Goal: Contribute content: Add original content to the website for others to see

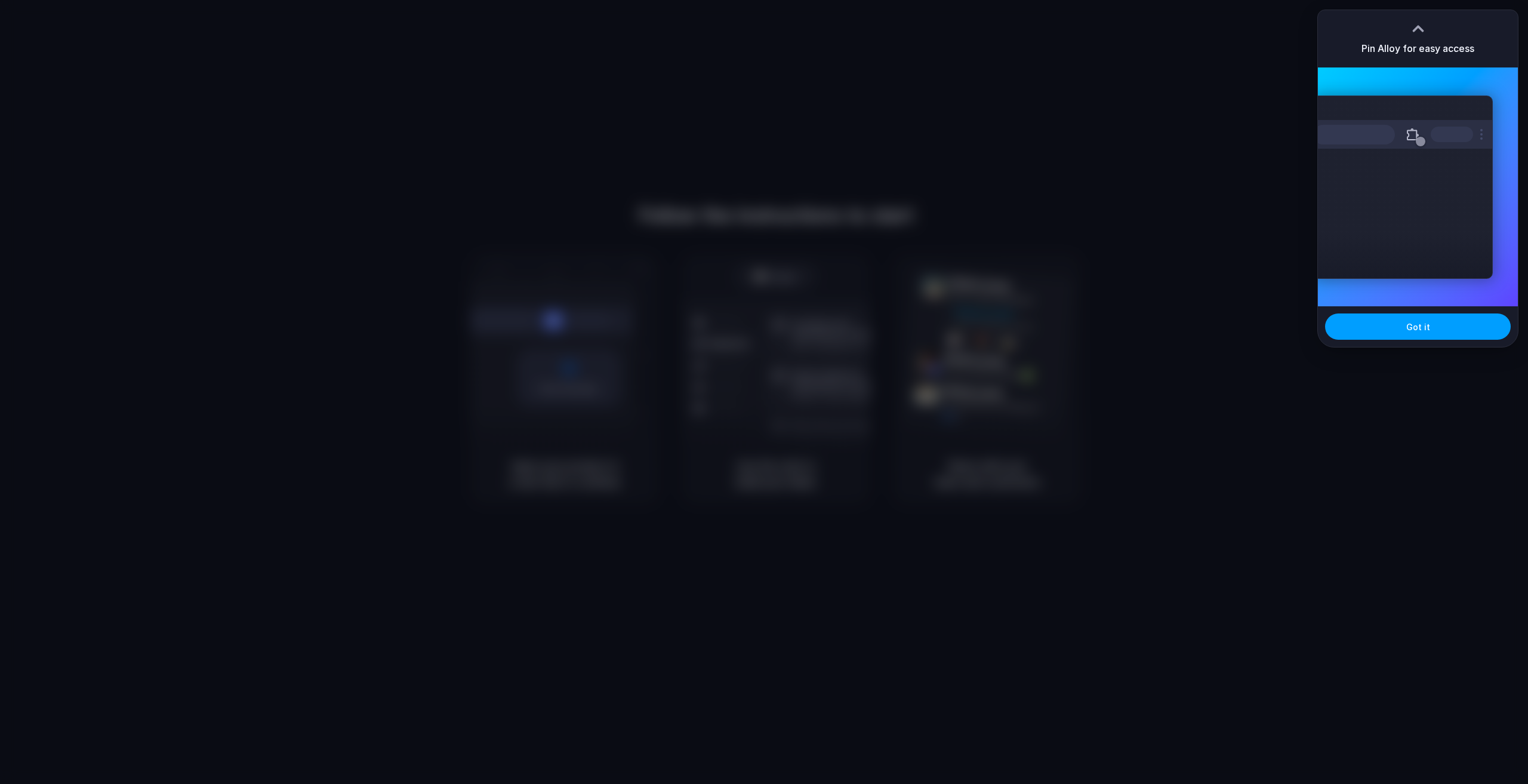
click at [1437, 324] on button "Got it" at bounding box center [1418, 326] width 186 height 26
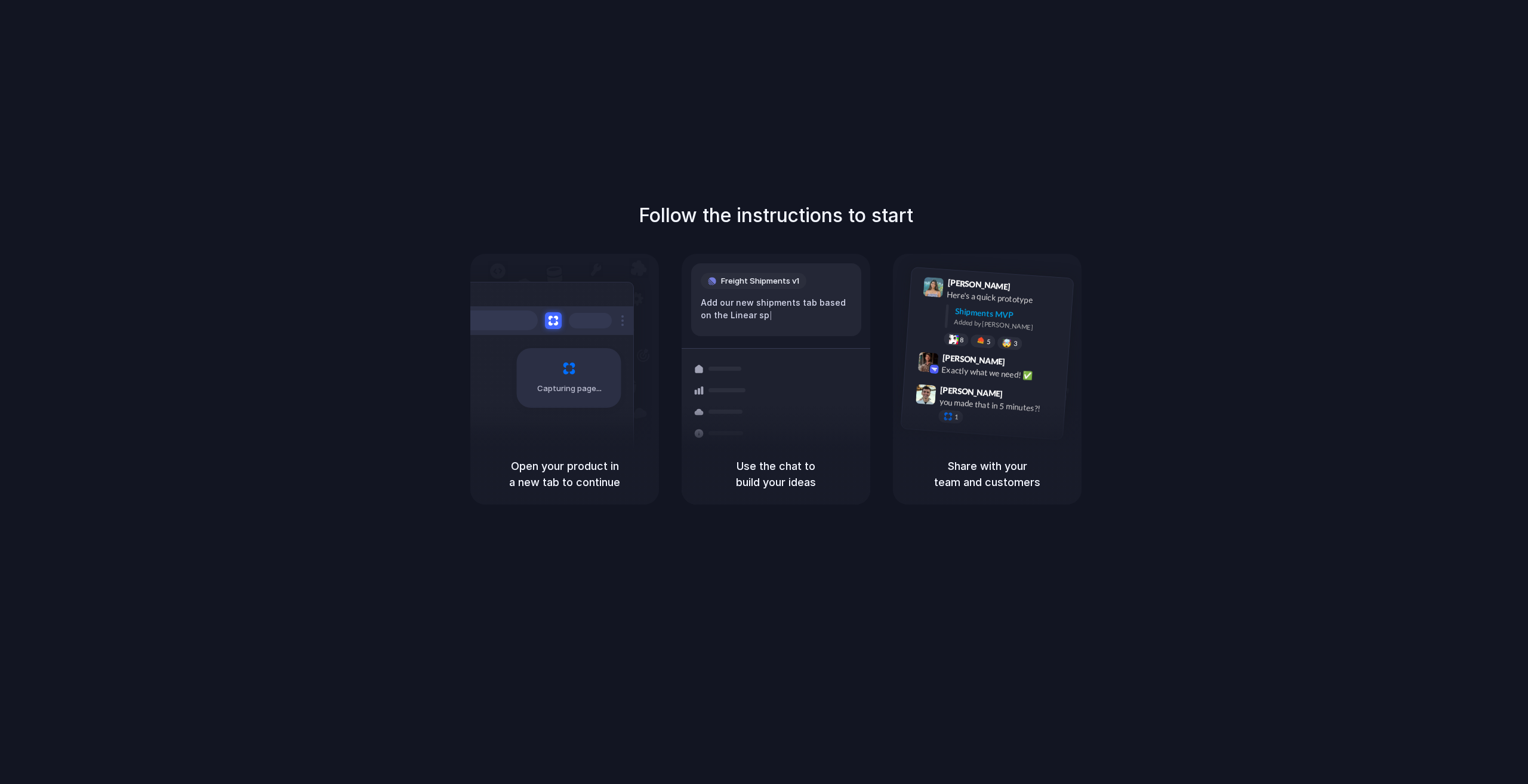
click at [1170, 162] on div "Follow the instructions to start Capturing page Open your product in a new tab …" at bounding box center [776, 403] width 1552 height 807
drag, startPoint x: 539, startPoint y: 467, endPoint x: 682, endPoint y: 485, distance: 144.1
click at [652, 489] on div "Open your product in a new tab to continue" at bounding box center [564, 473] width 188 height 61
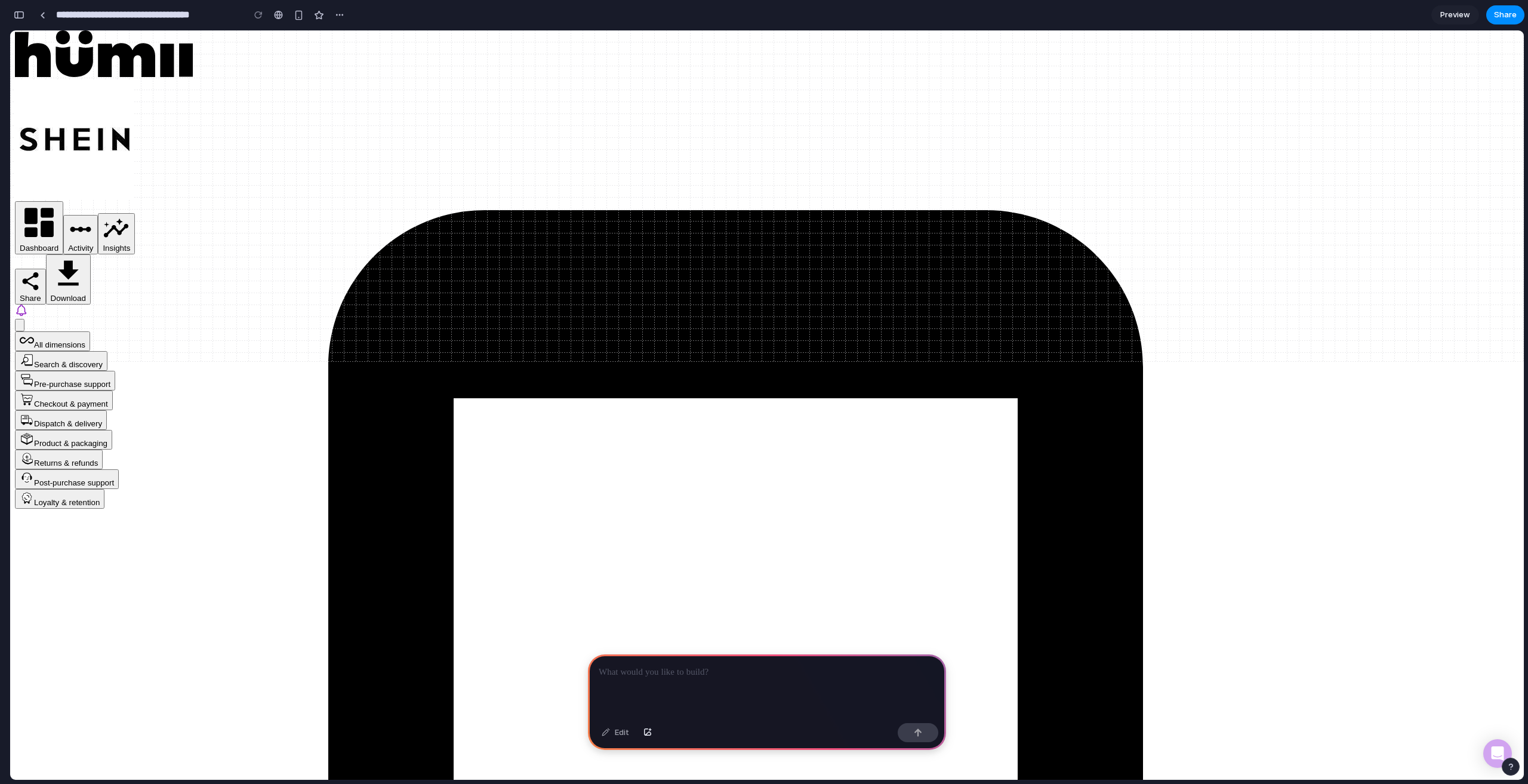
scroll to position [736, 0]
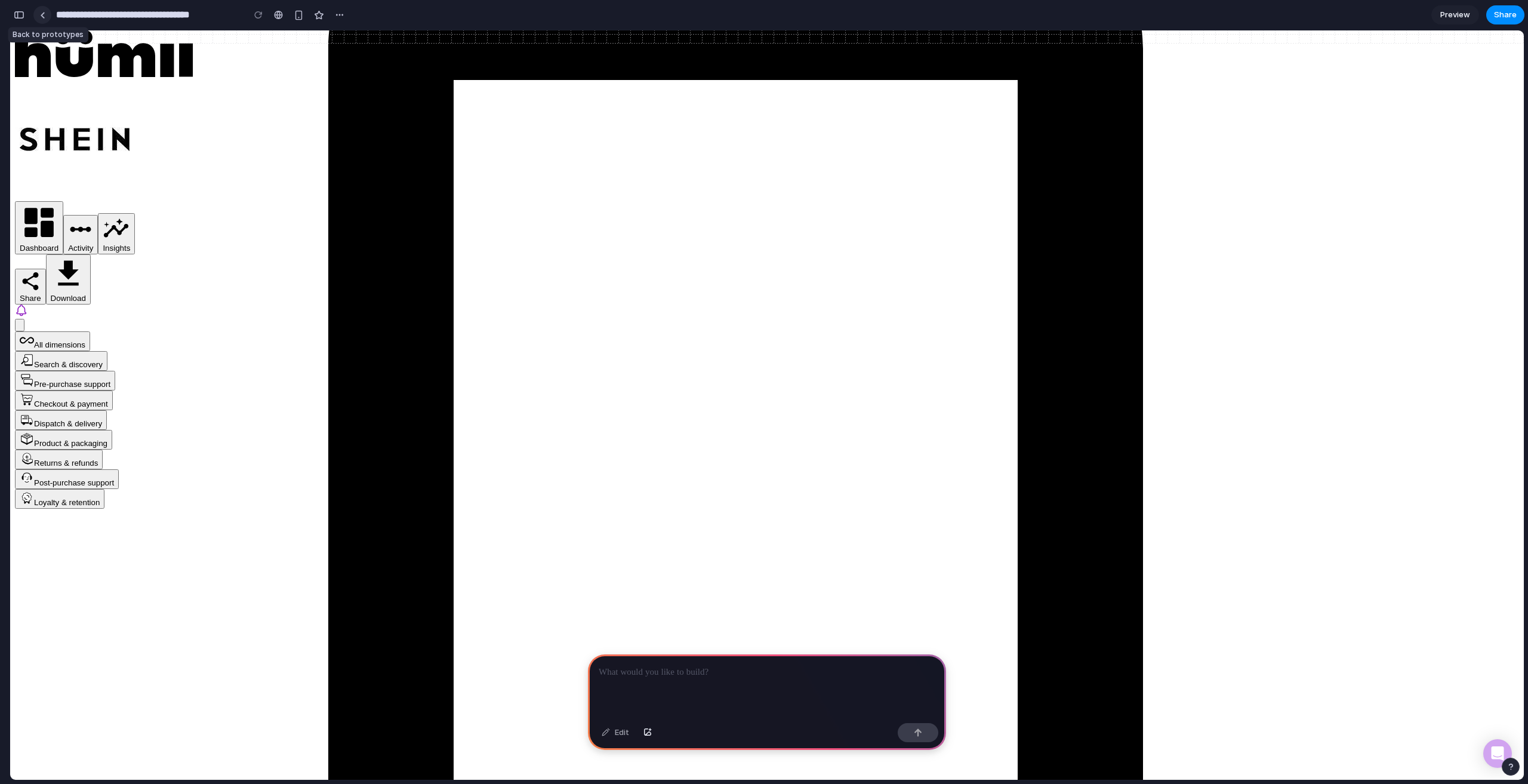
click at [44, 14] on div at bounding box center [43, 15] width 5 height 7
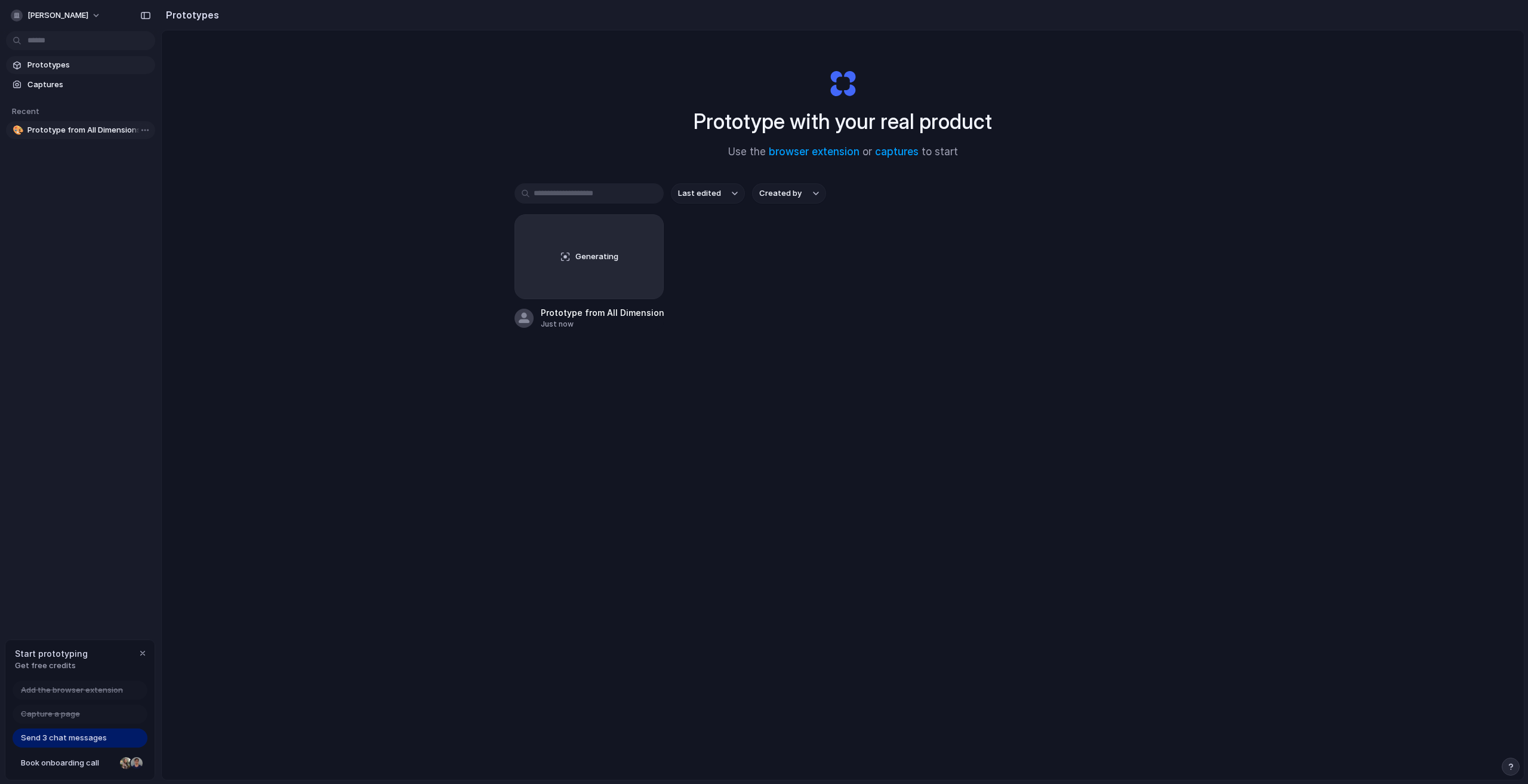
click at [89, 123] on link "🎨 Prototype from All Dimensions | Humii" at bounding box center [80, 130] width 149 height 18
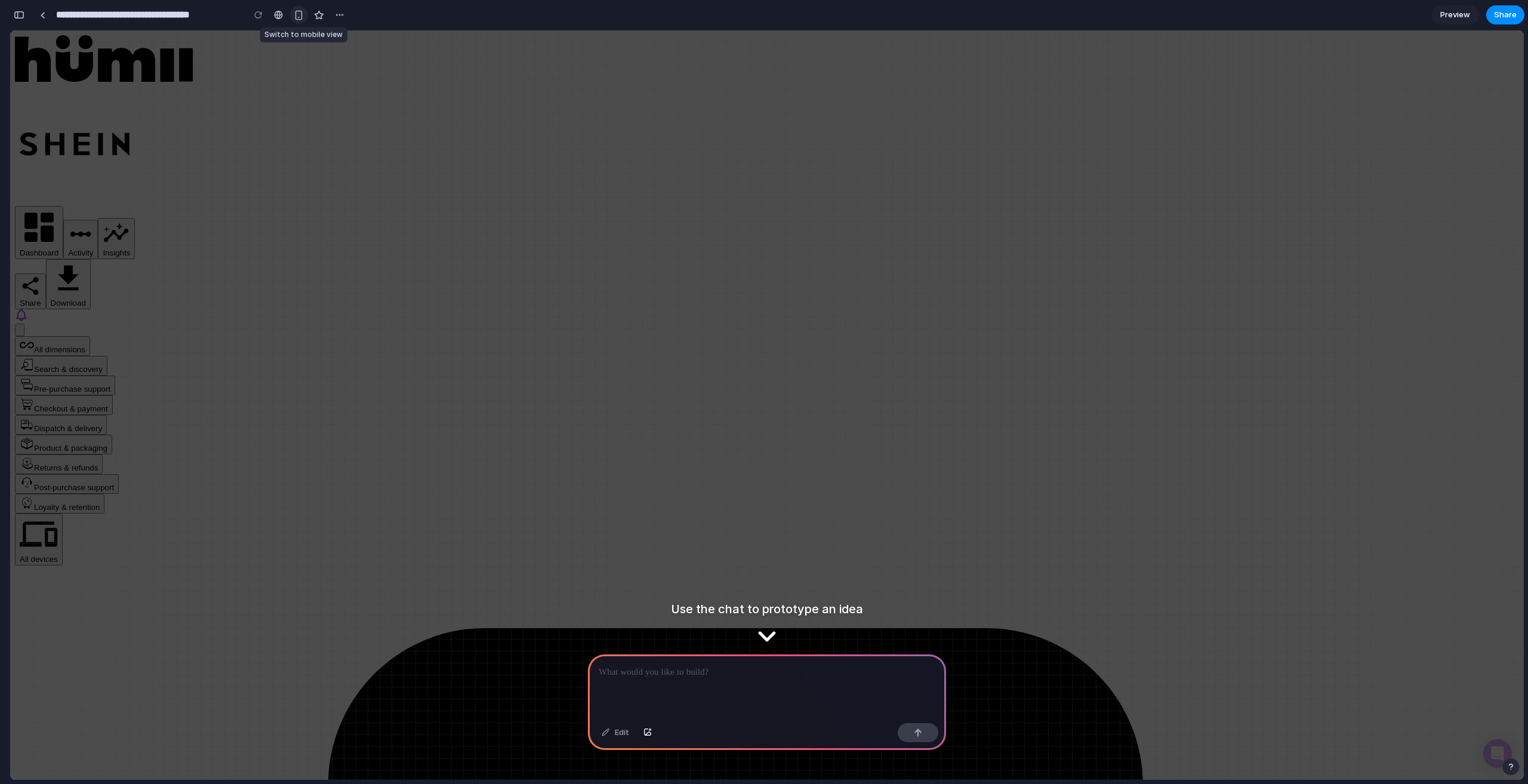
click at [296, 13] on div "button" at bounding box center [299, 15] width 10 height 10
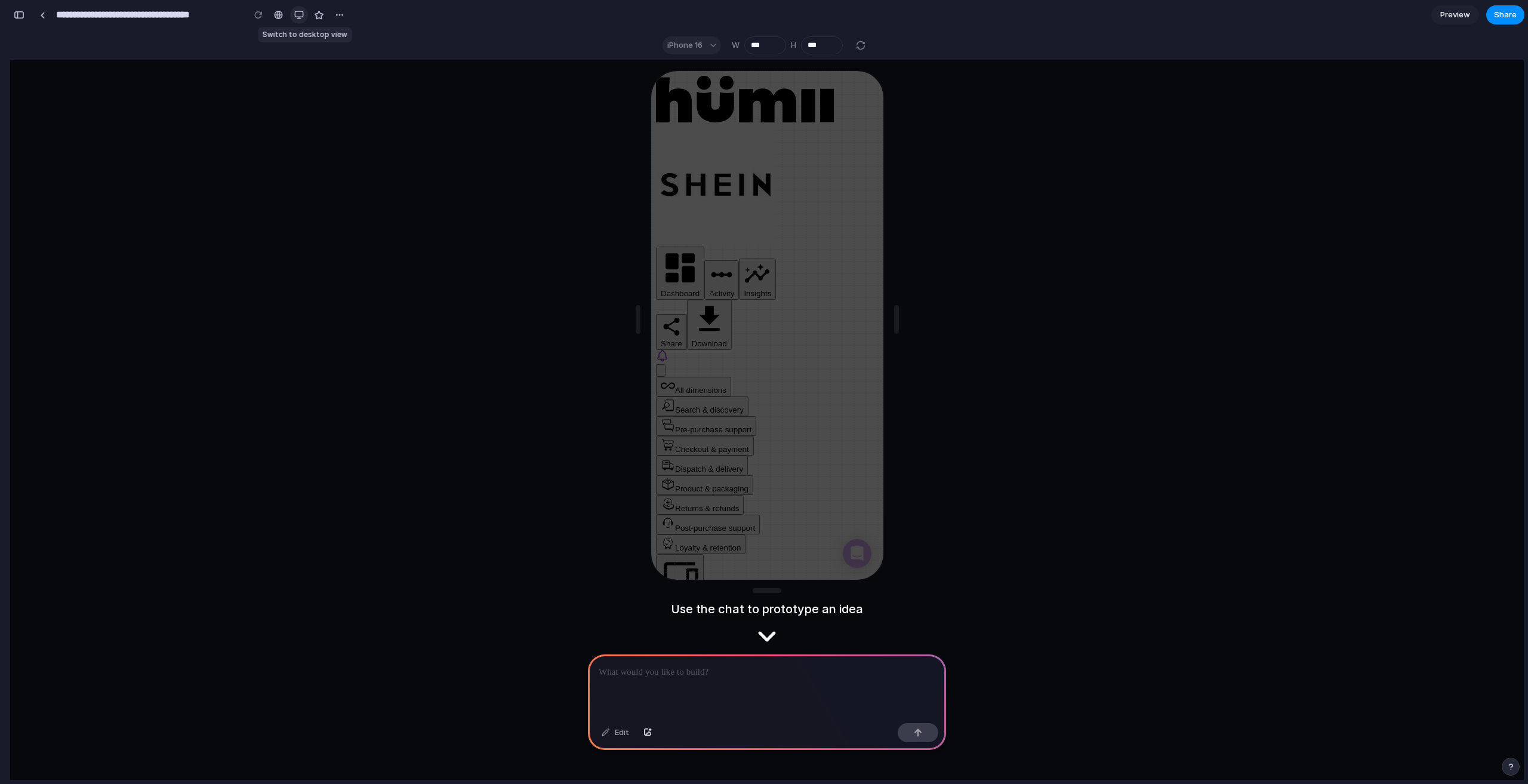
click at [297, 13] on div "button" at bounding box center [299, 15] width 9 height 9
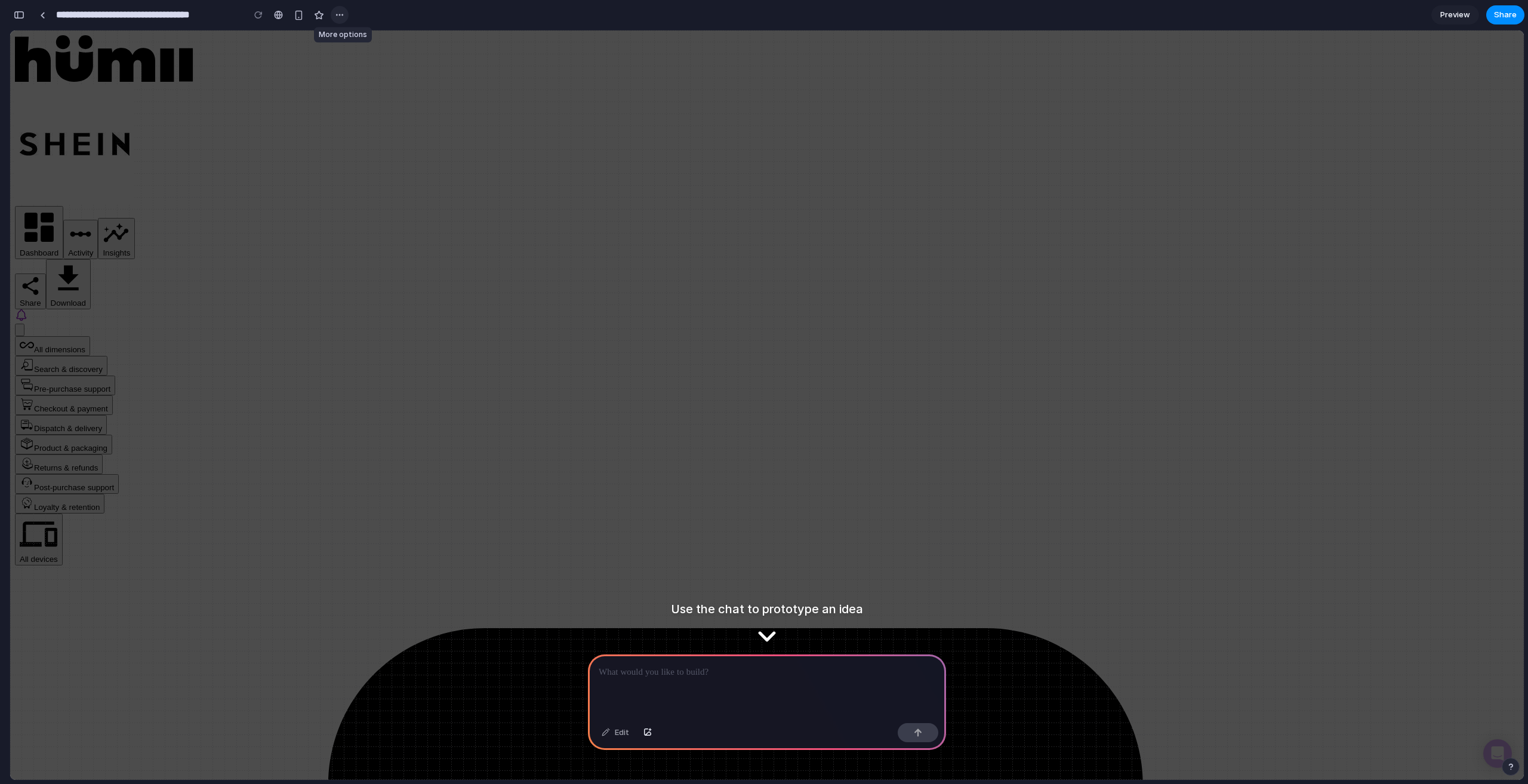
click at [337, 17] on div "button" at bounding box center [339, 15] width 9 height 9
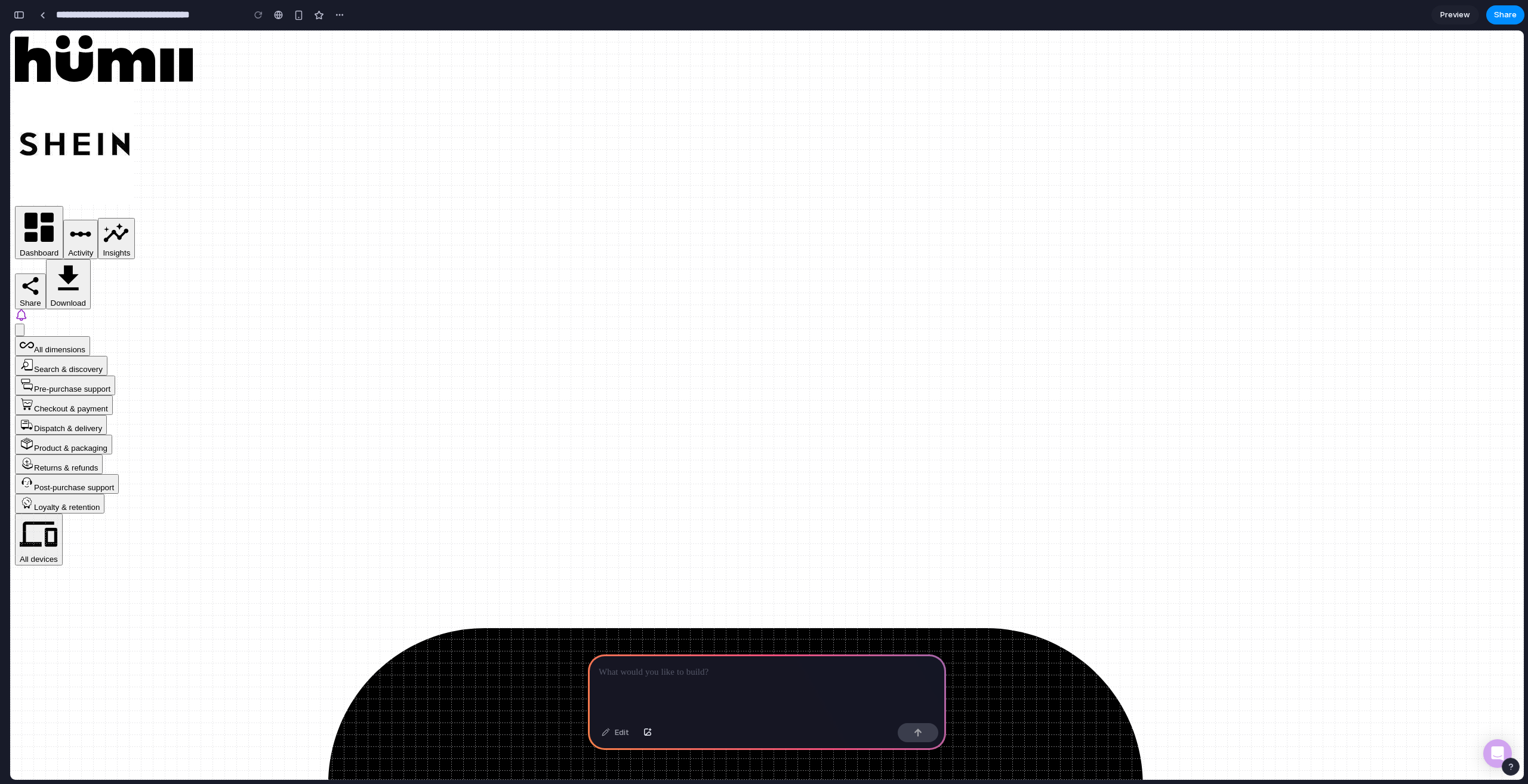
click at [1457, 15] on div "Duplicate Delete" at bounding box center [764, 392] width 1528 height 784
click at [1457, 15] on span "Preview" at bounding box center [1455, 15] width 30 height 12
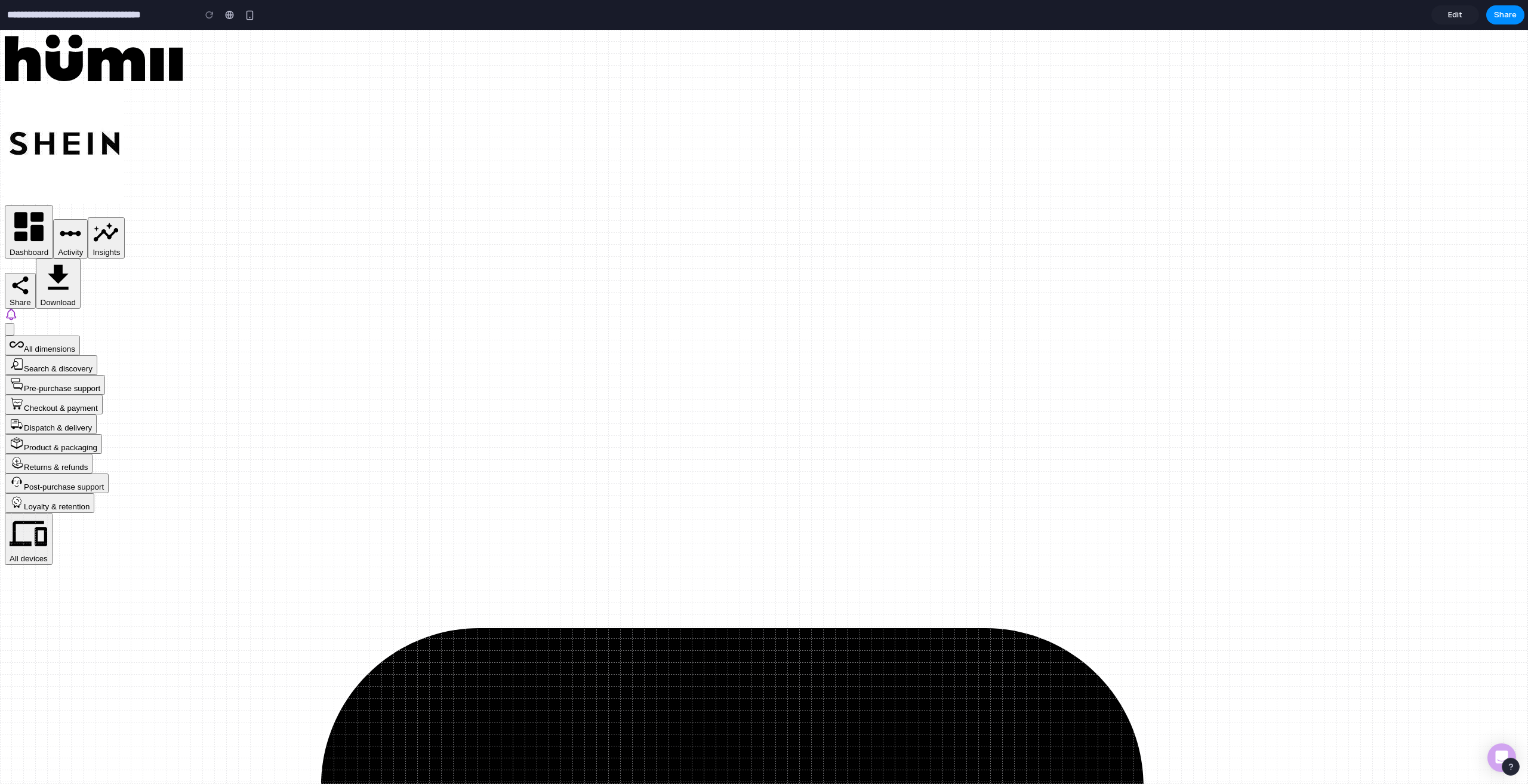
click at [1457, 15] on span "Edit" at bounding box center [1455, 15] width 14 height 12
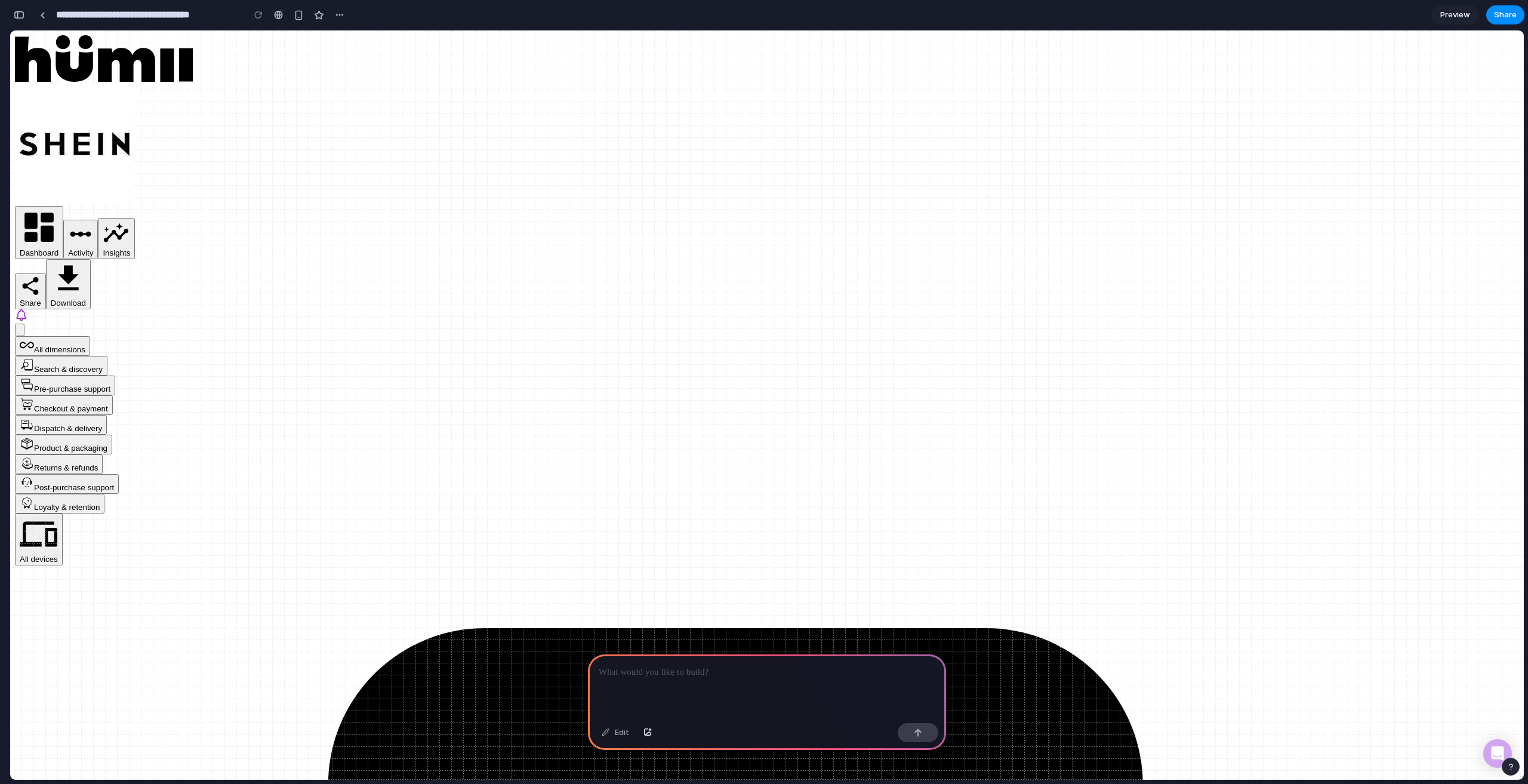
click at [619, 736] on div "Edit" at bounding box center [615, 732] width 39 height 19
click at [93, 248] on span "Activity" at bounding box center [81, 252] width 25 height 9
click at [86, 261] on icon "button" at bounding box center [68, 278] width 35 height 35
click at [41, 299] on span "Share" at bounding box center [30, 303] width 21 height 9
click at [43, 21] on link at bounding box center [42, 15] width 18 height 18
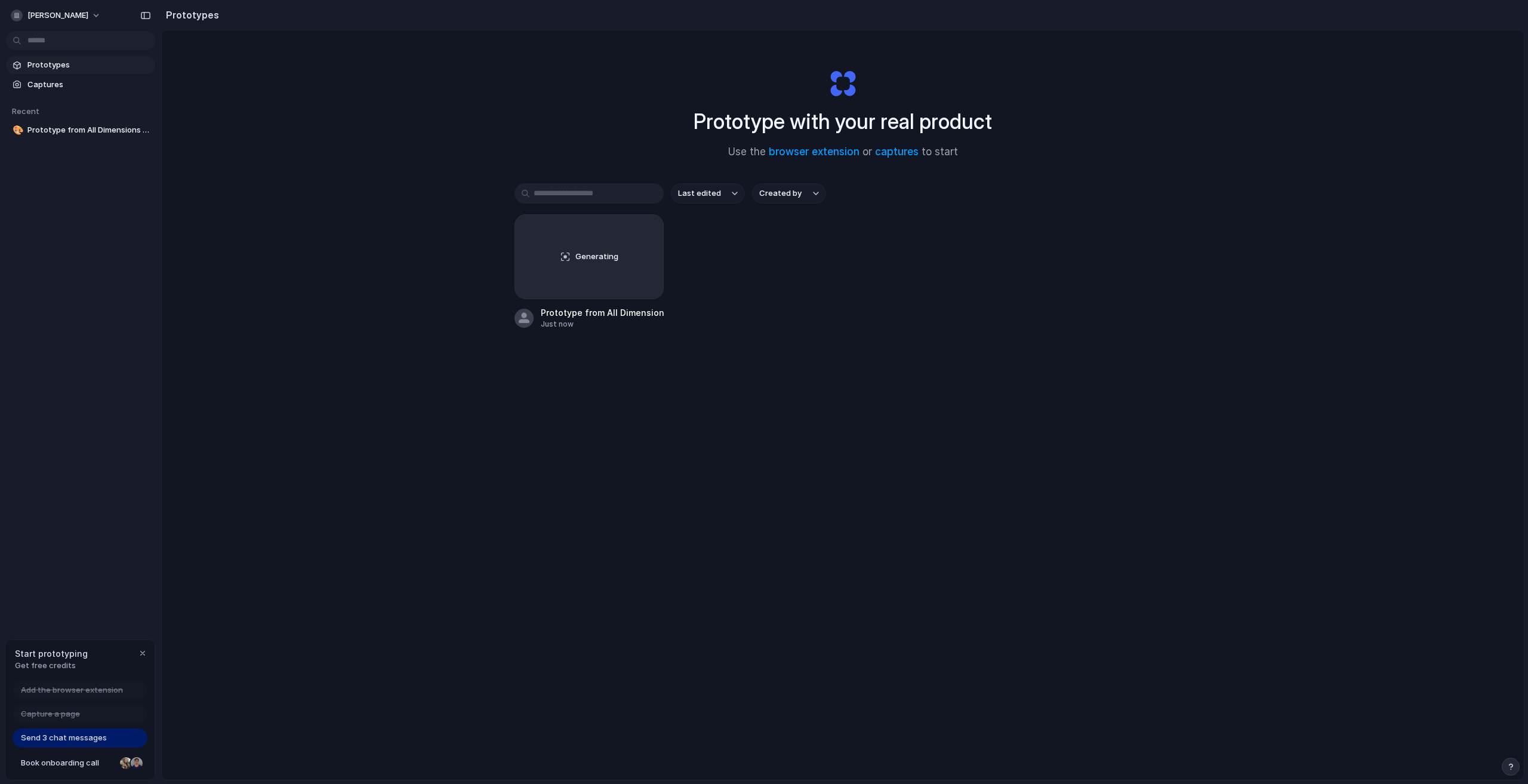
click at [52, 739] on span "Send 3 chat messages" at bounding box center [63, 738] width 86 height 12
click at [576, 267] on div "Generating" at bounding box center [589, 256] width 148 height 83
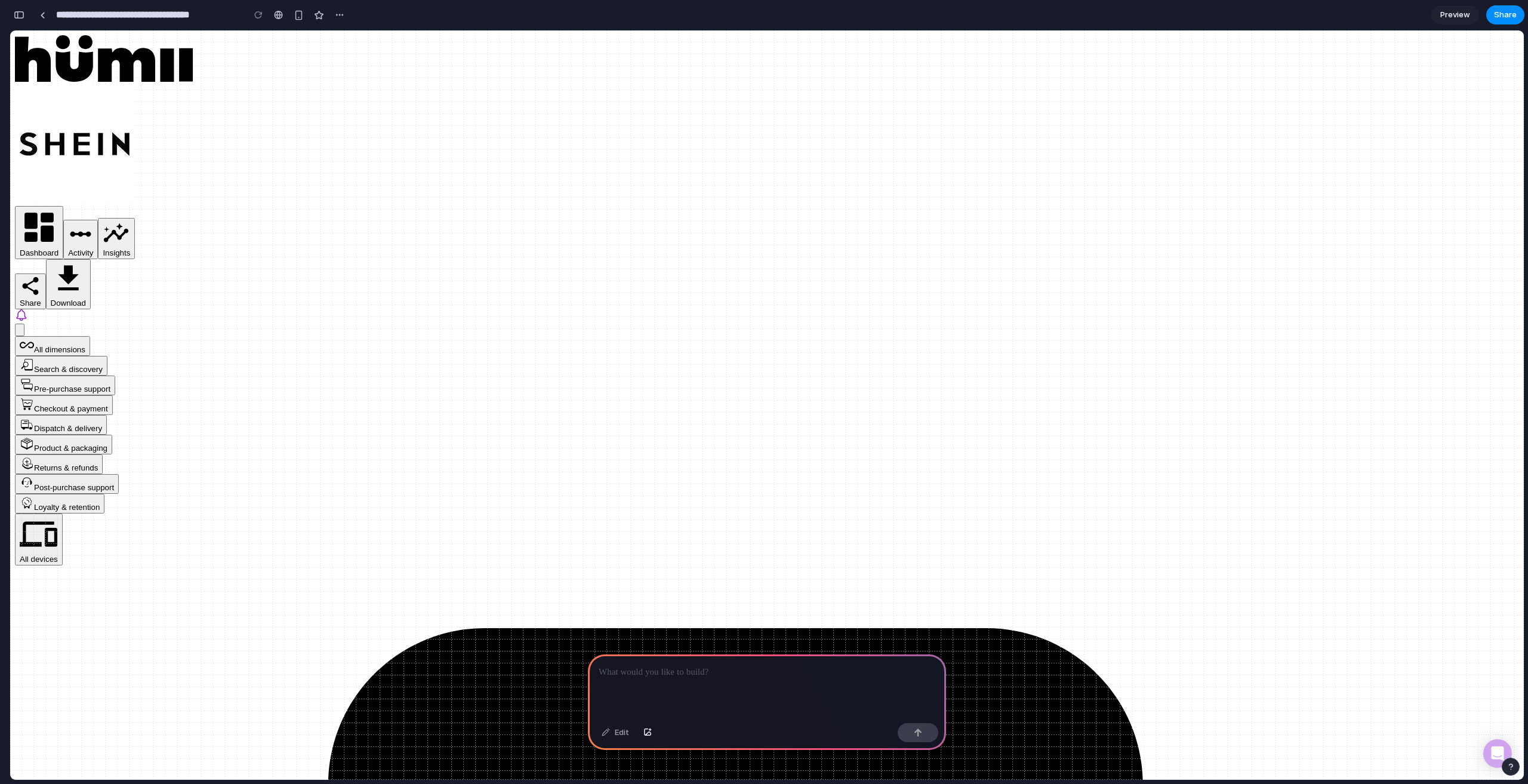
click at [653, 665] on p at bounding box center [767, 672] width 337 height 14
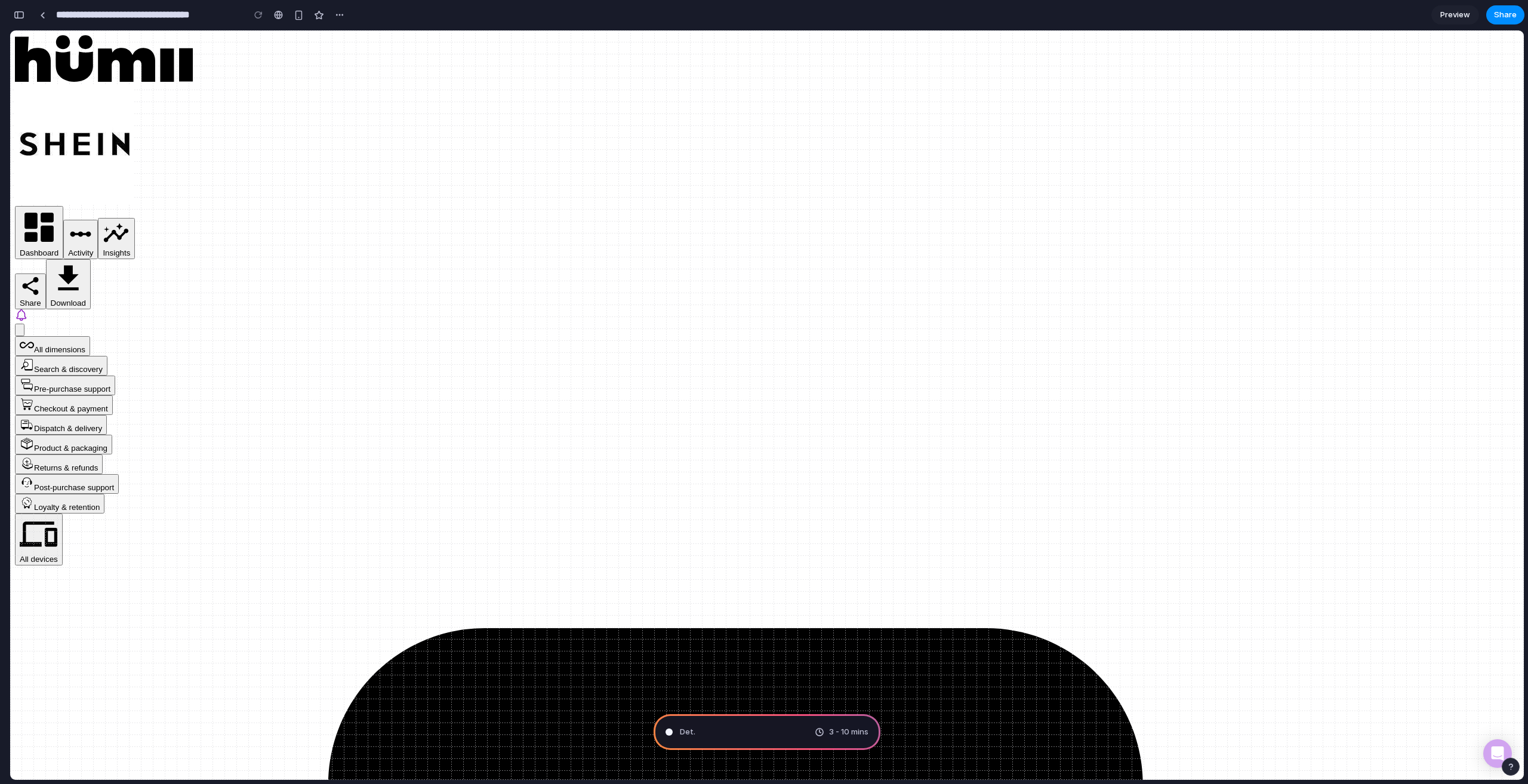
type input "**********"
